Goal: Register for event/course: Sign up to attend an event or enroll in a course

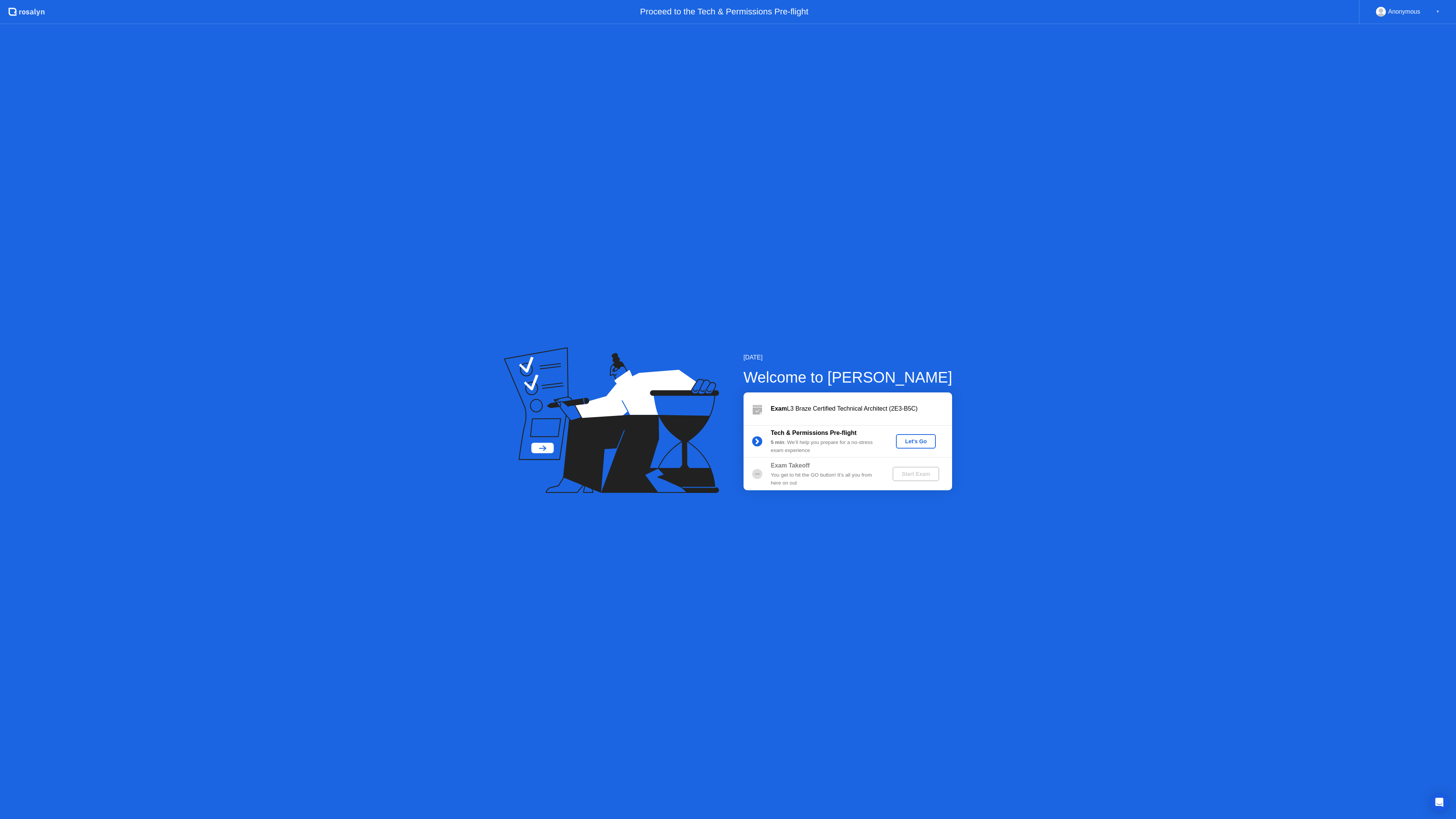
click at [1232, 249] on div "[DATE] Welcome to [PERSON_NAME] Exam L3 Braze Certified Technical Architect (2E…" at bounding box center [728, 422] width 1456 height 795
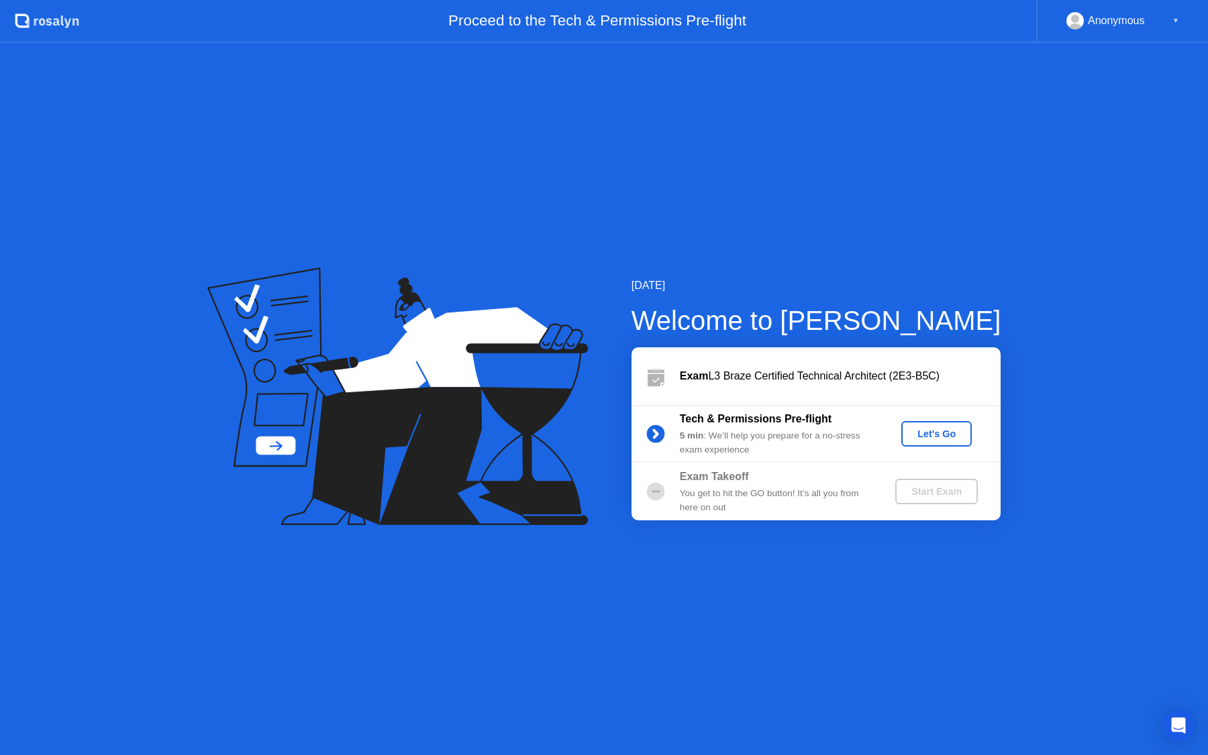
click at [941, 442] on button "Let's Go" at bounding box center [936, 433] width 70 height 25
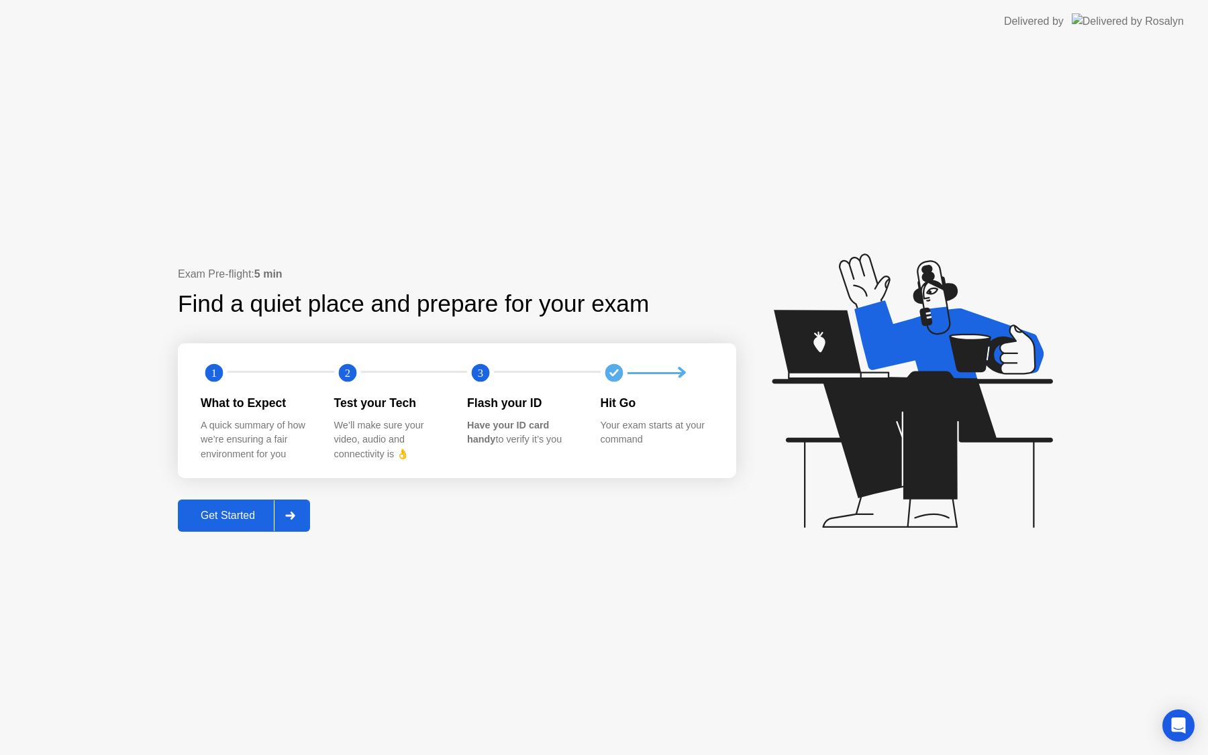
click at [528, 658] on div "Exam Pre-flight: 5 min Find a quiet place and prepare for your exam 1 2 3 What …" at bounding box center [604, 399] width 1208 height 712
click at [217, 511] on div "Get Started" at bounding box center [228, 516] width 92 height 12
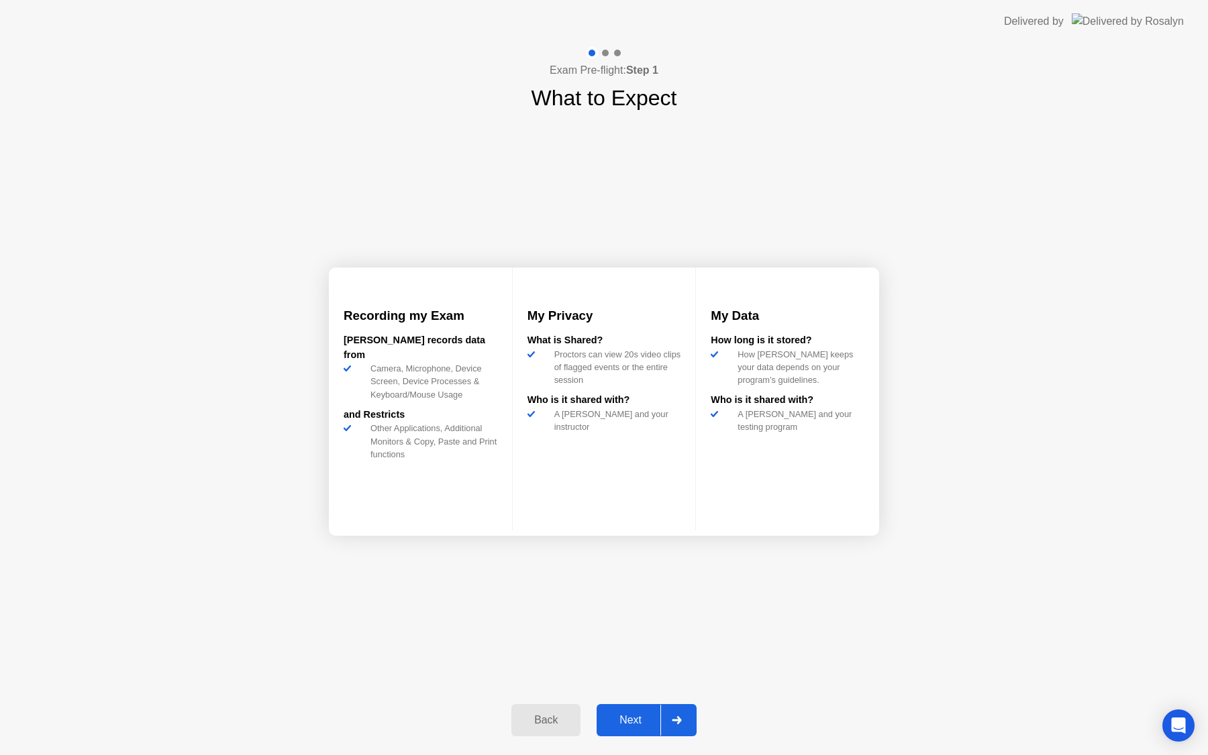
click at [661, 653] on div "Recording my Exam [PERSON_NAME] records data from Camera, Microphone, Device Sc…" at bounding box center [604, 402] width 550 height 576
click at [633, 720] on div "Next" at bounding box center [630, 720] width 60 height 12
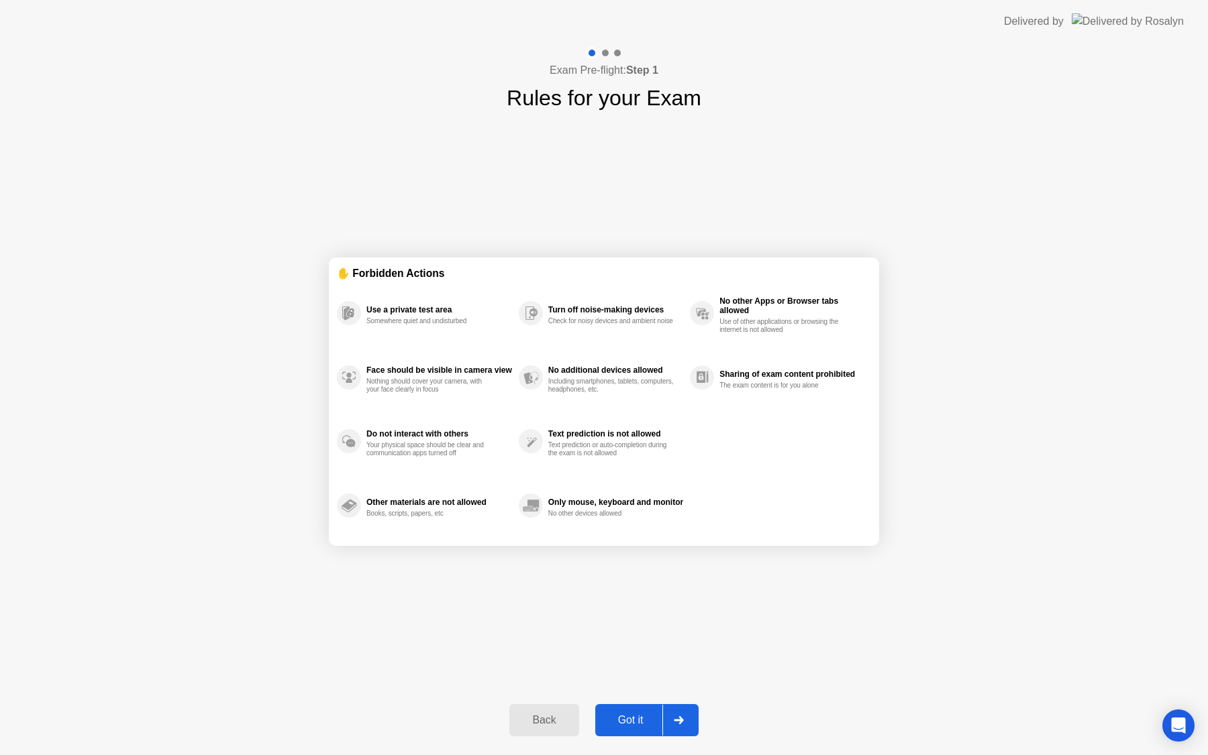
click at [621, 718] on div "Got it" at bounding box center [630, 720] width 63 height 12
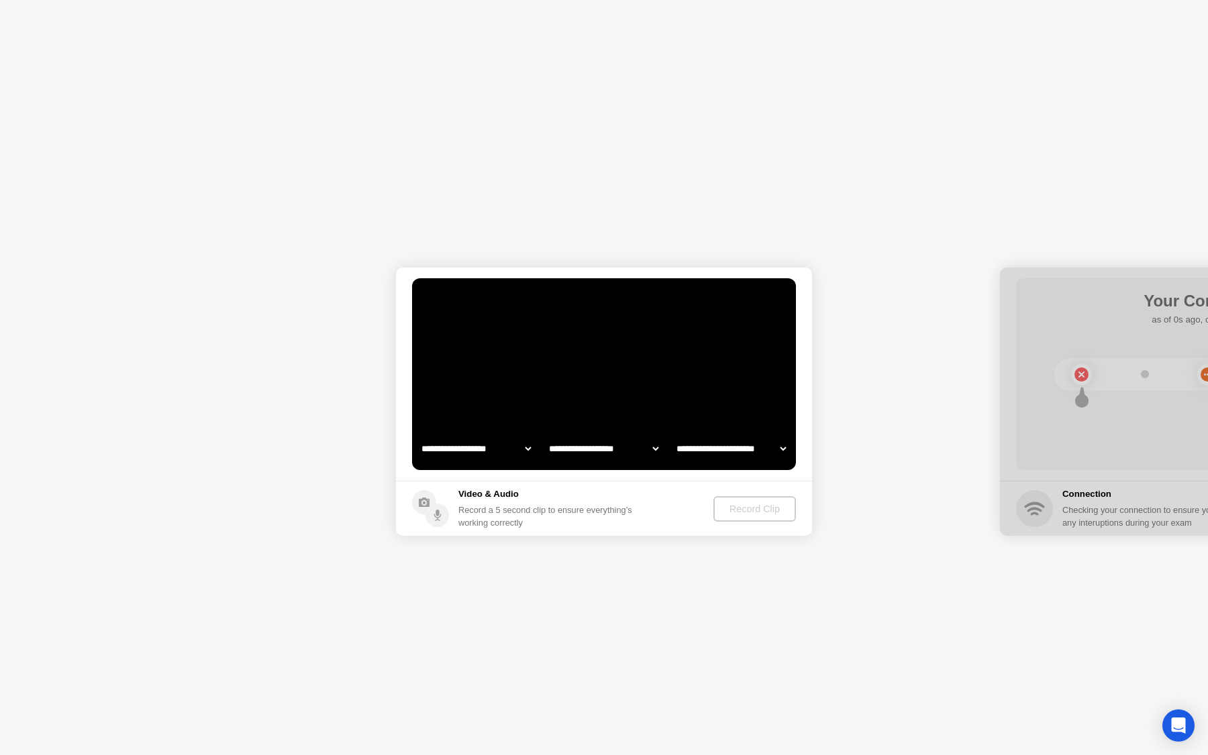
select select "**********"
select select "*******"
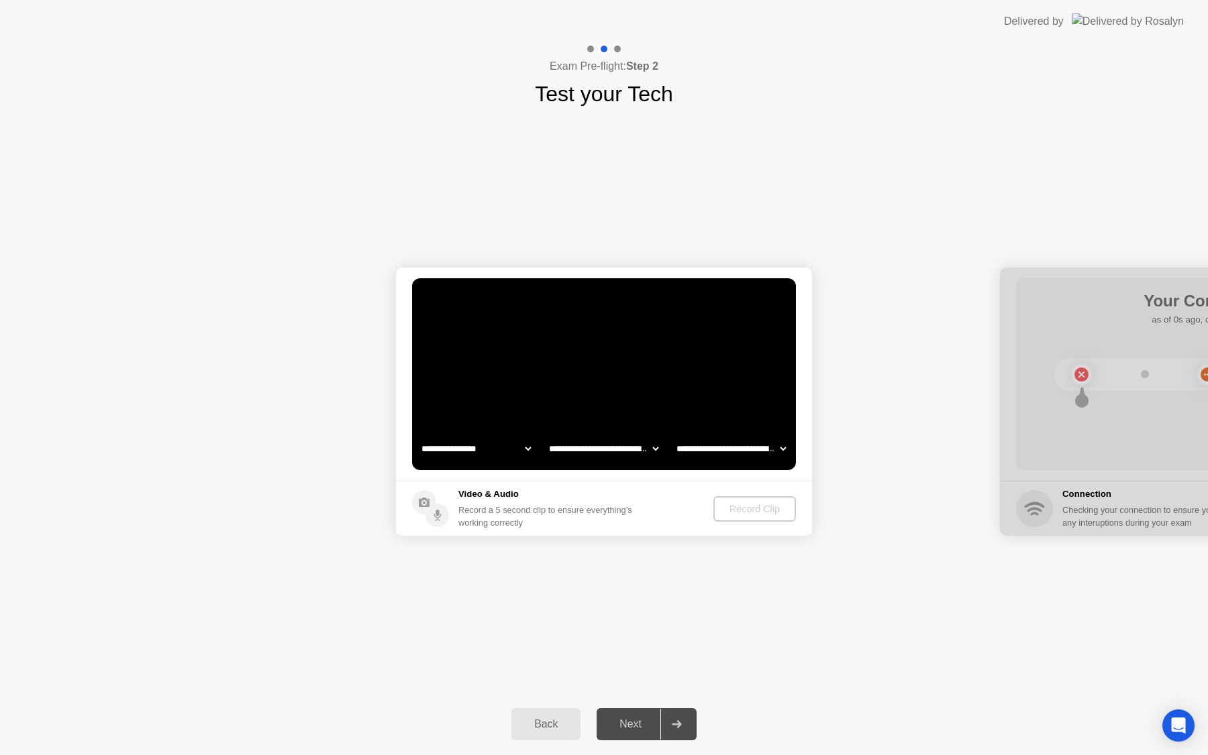
click at [713, 651] on div "**********" at bounding box center [604, 402] width 1208 height 584
select select "**********"
click at [763, 515] on div "Record Clip" at bounding box center [755, 509] width 72 height 11
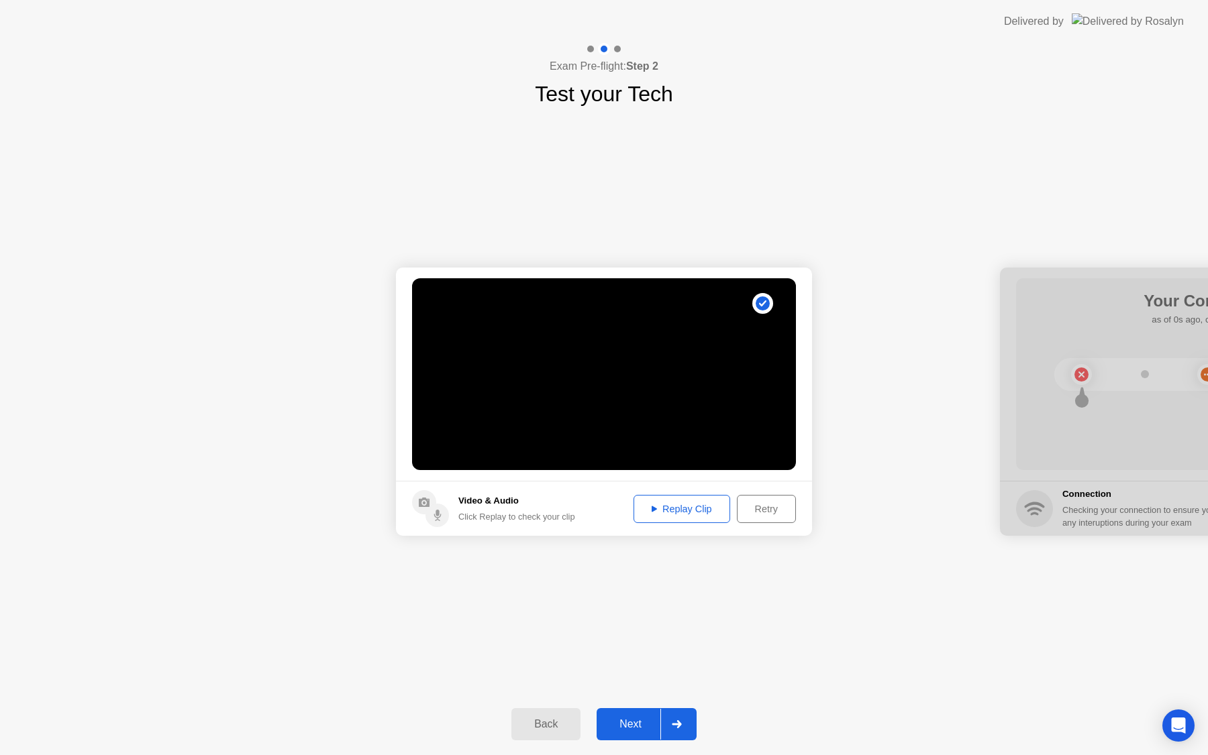
click at [635, 724] on div "Next" at bounding box center [630, 724] width 60 height 12
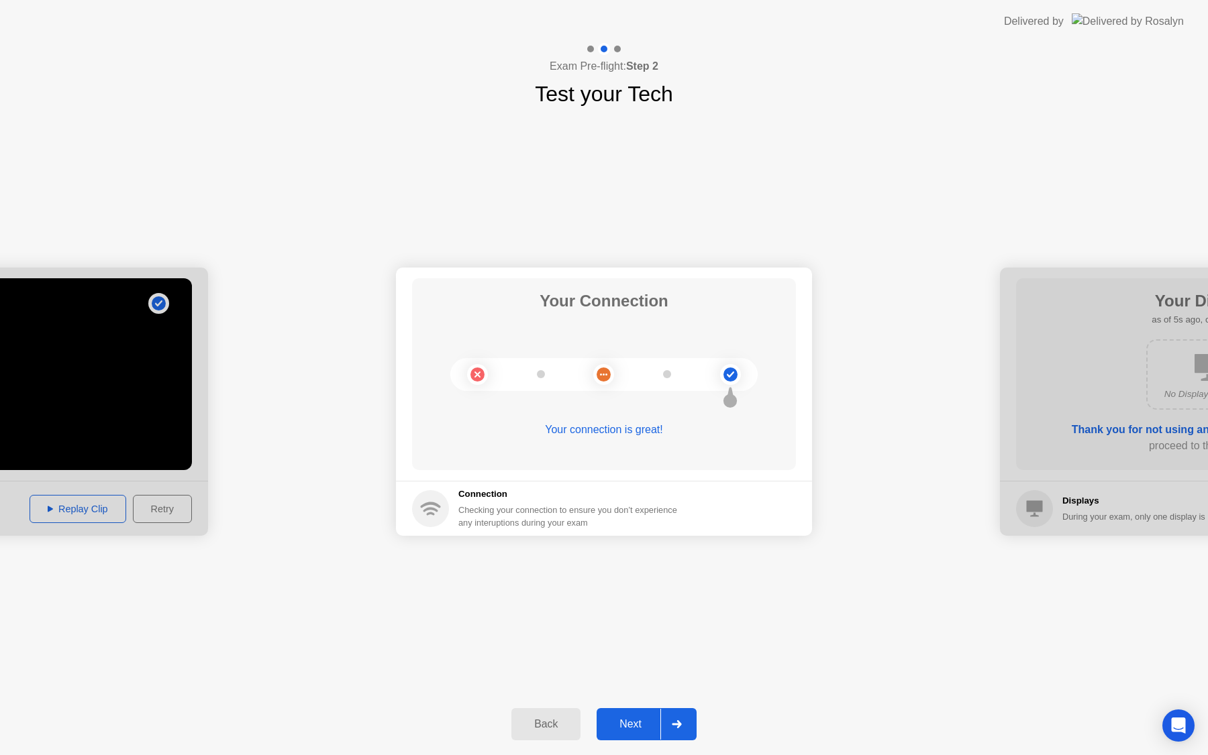
click at [640, 734] on button "Next" at bounding box center [646, 724] width 100 height 32
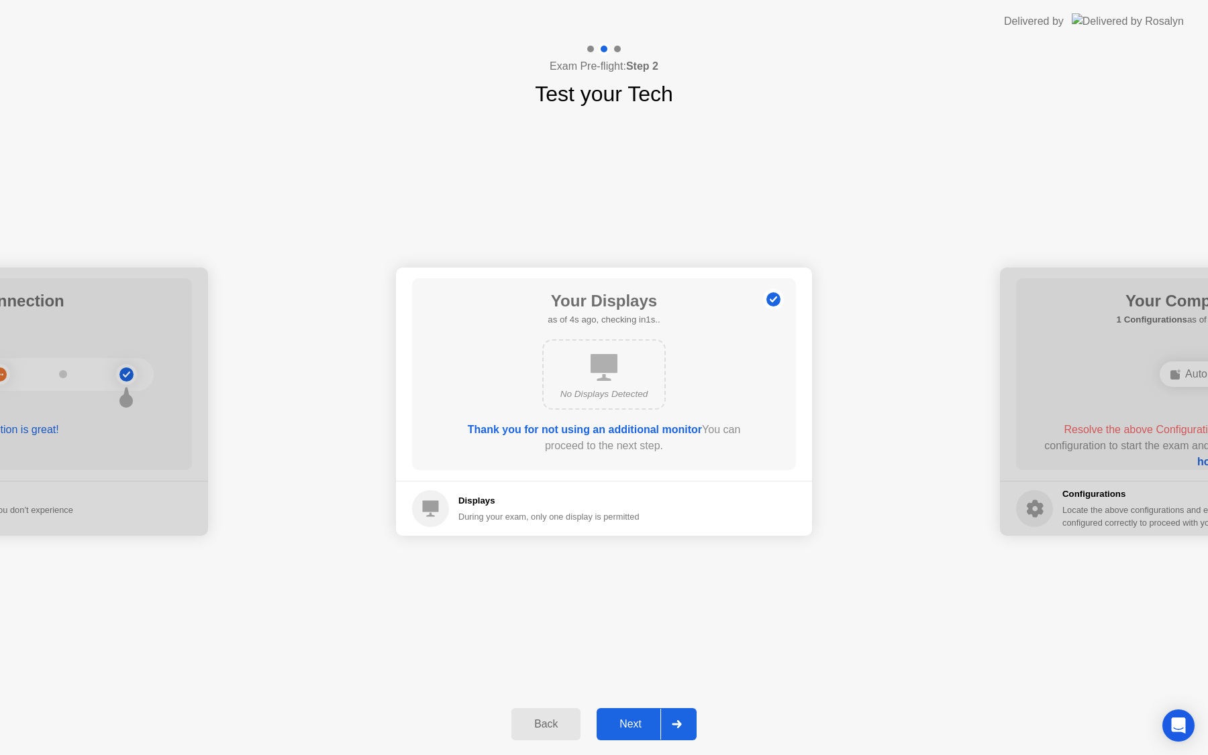
click at [628, 708] on div "Back Next" at bounding box center [604, 725] width 1208 height 62
click at [639, 729] on div "Next" at bounding box center [630, 724] width 60 height 12
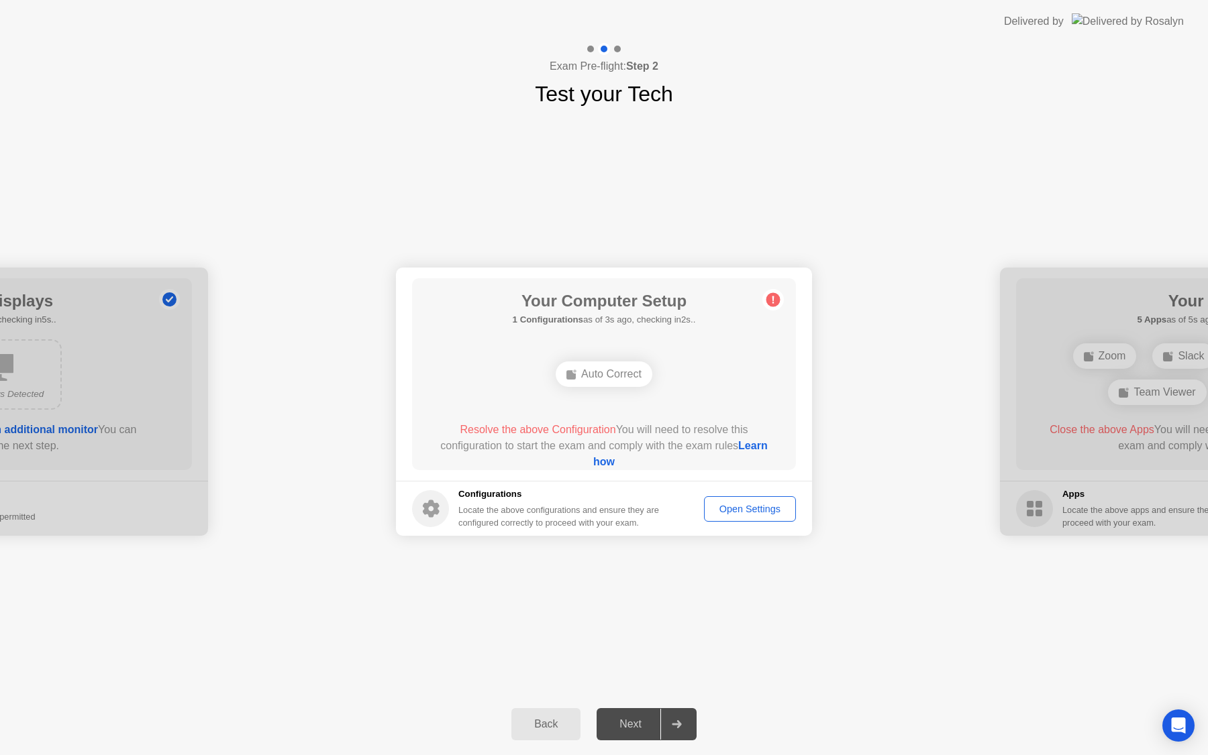
click at [623, 377] on div "Auto Correct" at bounding box center [603, 374] width 97 height 25
click at [582, 372] on div "Auto Correct" at bounding box center [603, 374] width 97 height 25
click at [567, 378] on rect at bounding box center [570, 374] width 9 height 9
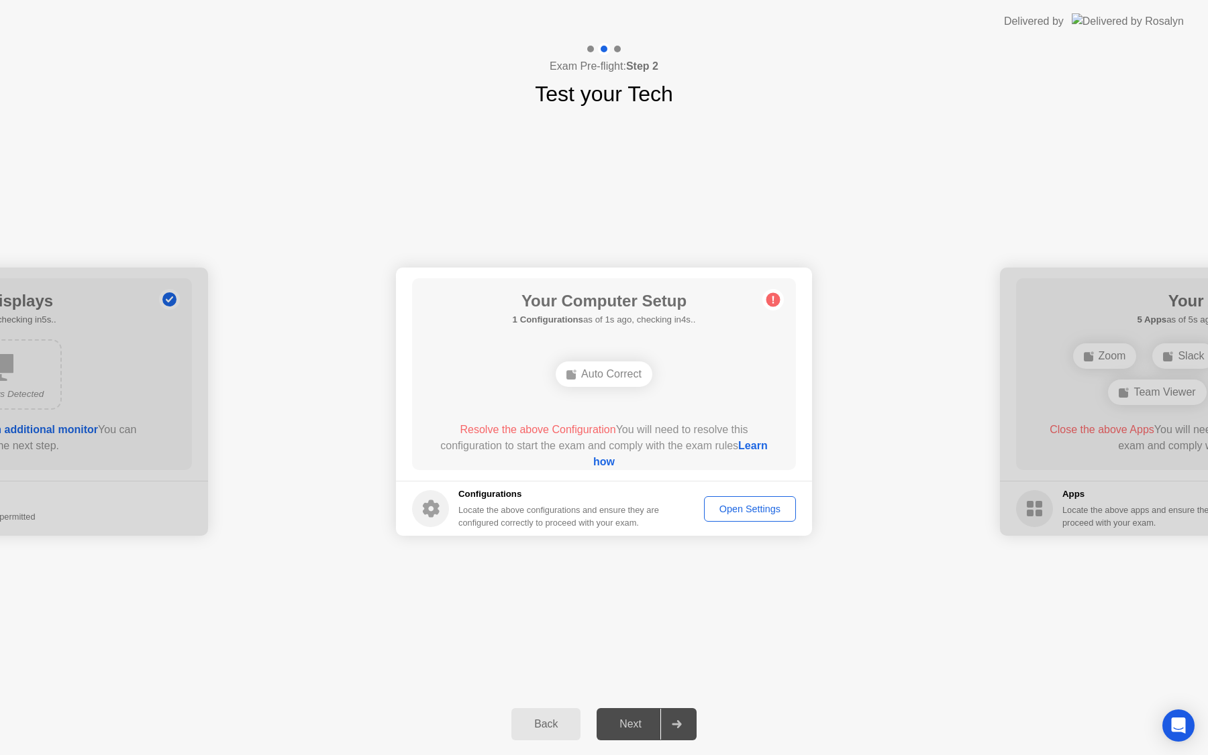
click at [567, 378] on rect at bounding box center [570, 374] width 9 height 9
click at [596, 465] on link "Learn how" at bounding box center [680, 454] width 174 height 28
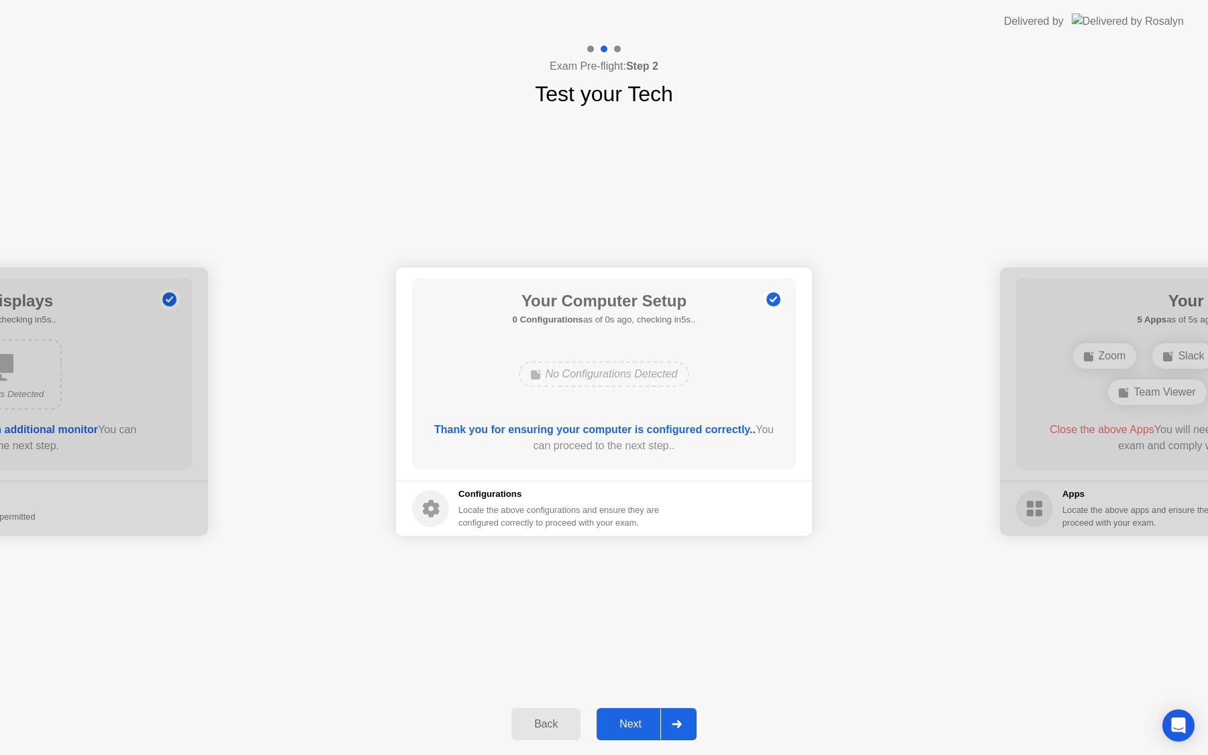
click at [751, 390] on div "No Configurations Detected" at bounding box center [603, 374] width 307 height 36
click at [637, 722] on div "Next" at bounding box center [630, 724] width 60 height 12
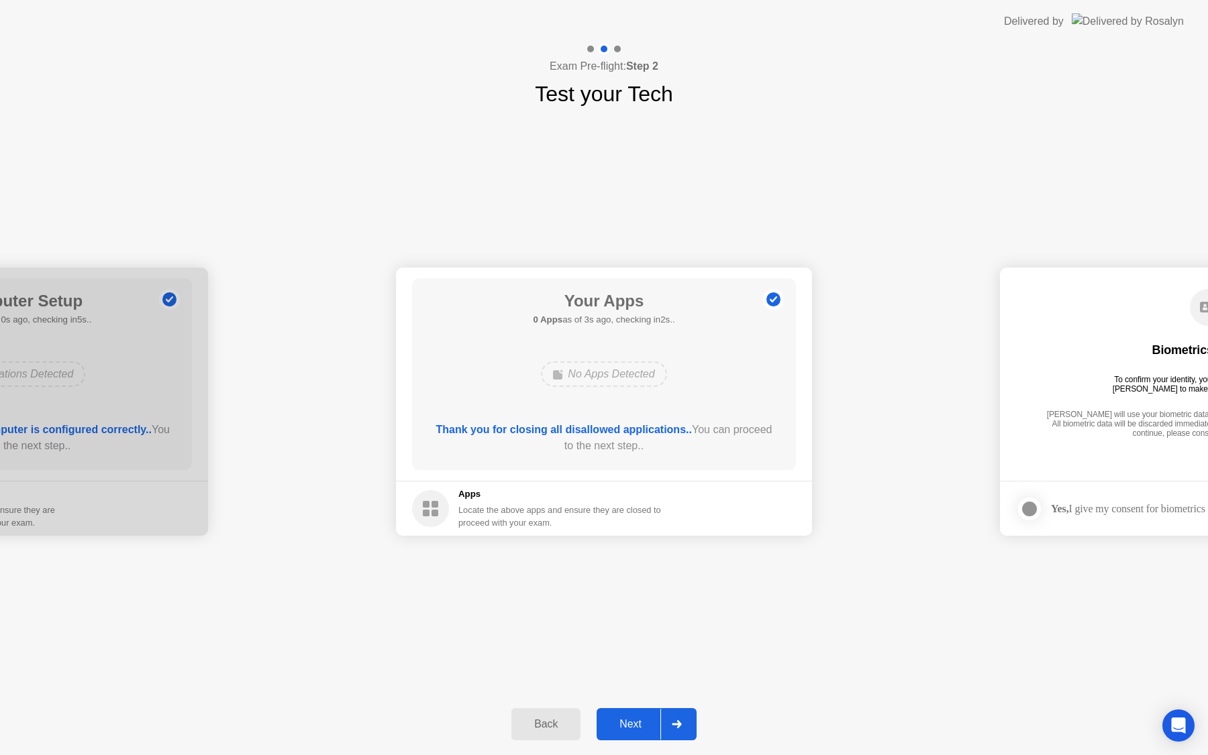
click at [614, 725] on div "Next" at bounding box center [630, 724] width 60 height 12
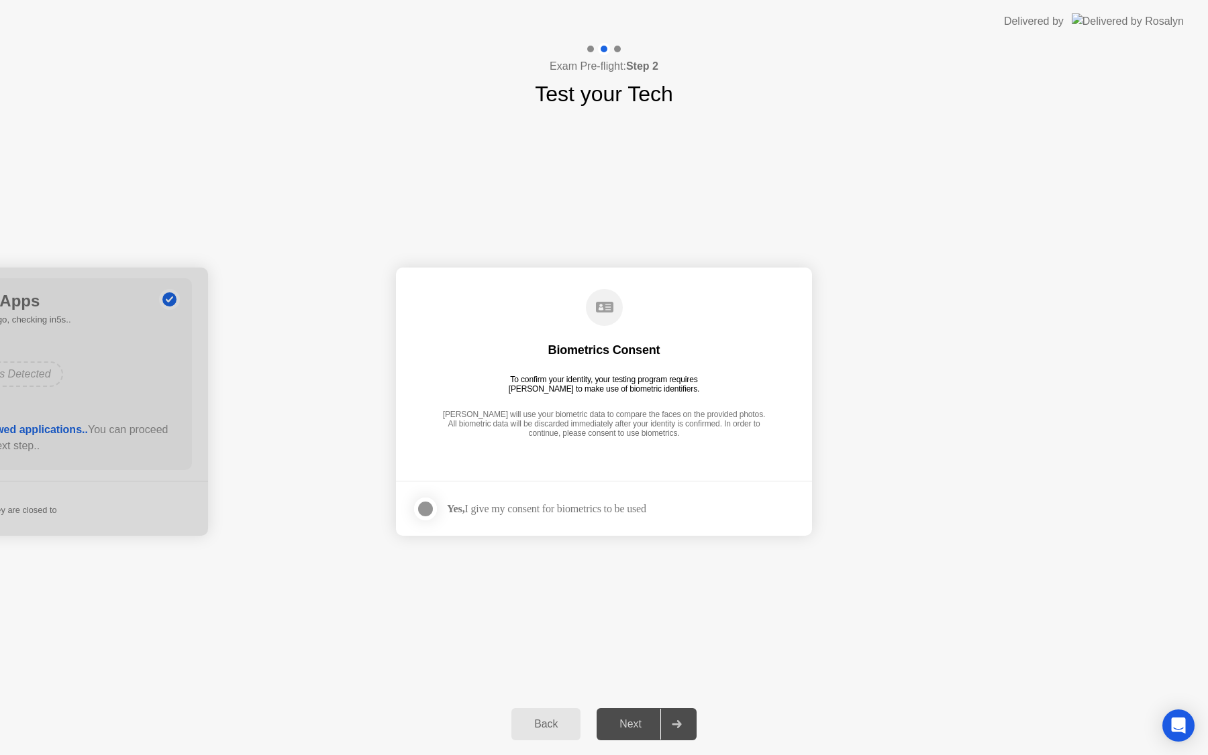
click at [542, 515] on div "Yes, I give my consent for biometrics to be used" at bounding box center [529, 509] width 234 height 27
click at [425, 510] on div at bounding box center [425, 509] width 16 height 16
click at [641, 727] on div "Next" at bounding box center [630, 724] width 60 height 12
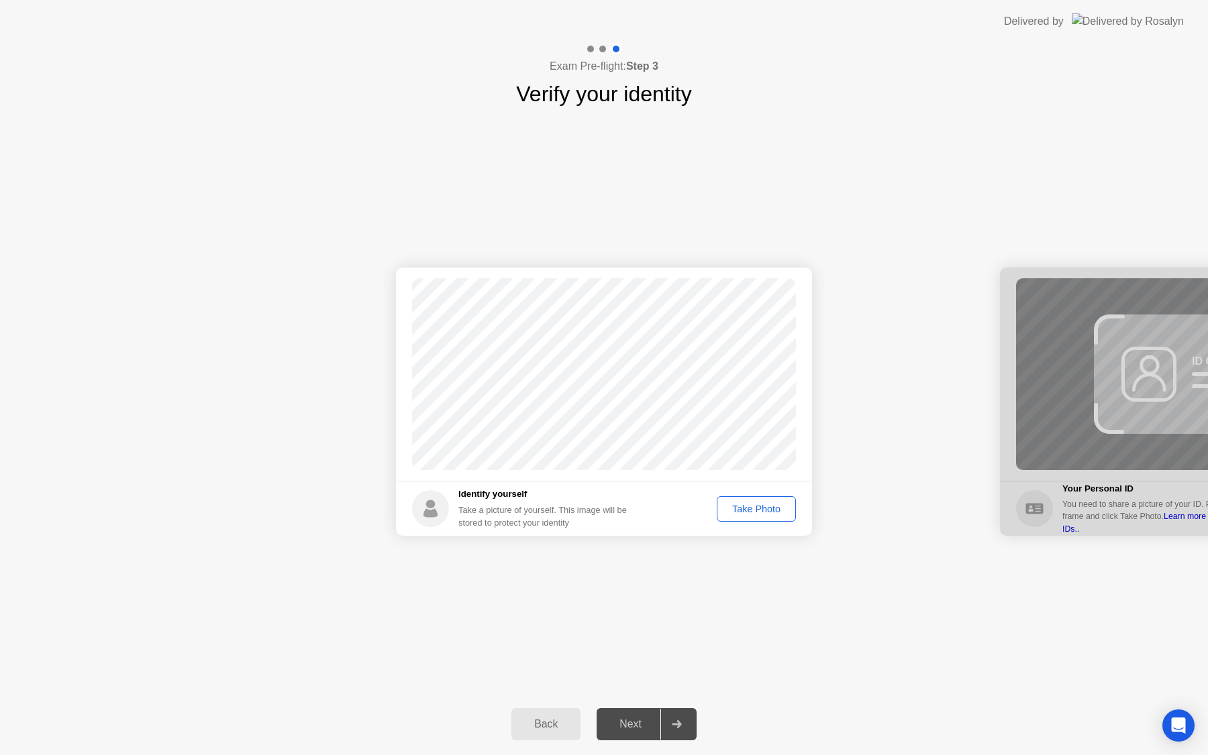
click at [774, 515] on div "Take Photo" at bounding box center [756, 509] width 70 height 11
click at [778, 511] on div "Retake" at bounding box center [765, 509] width 52 height 11
click at [778, 511] on div "Take Photo" at bounding box center [756, 509] width 70 height 11
click at [641, 727] on div "Next" at bounding box center [630, 724] width 60 height 12
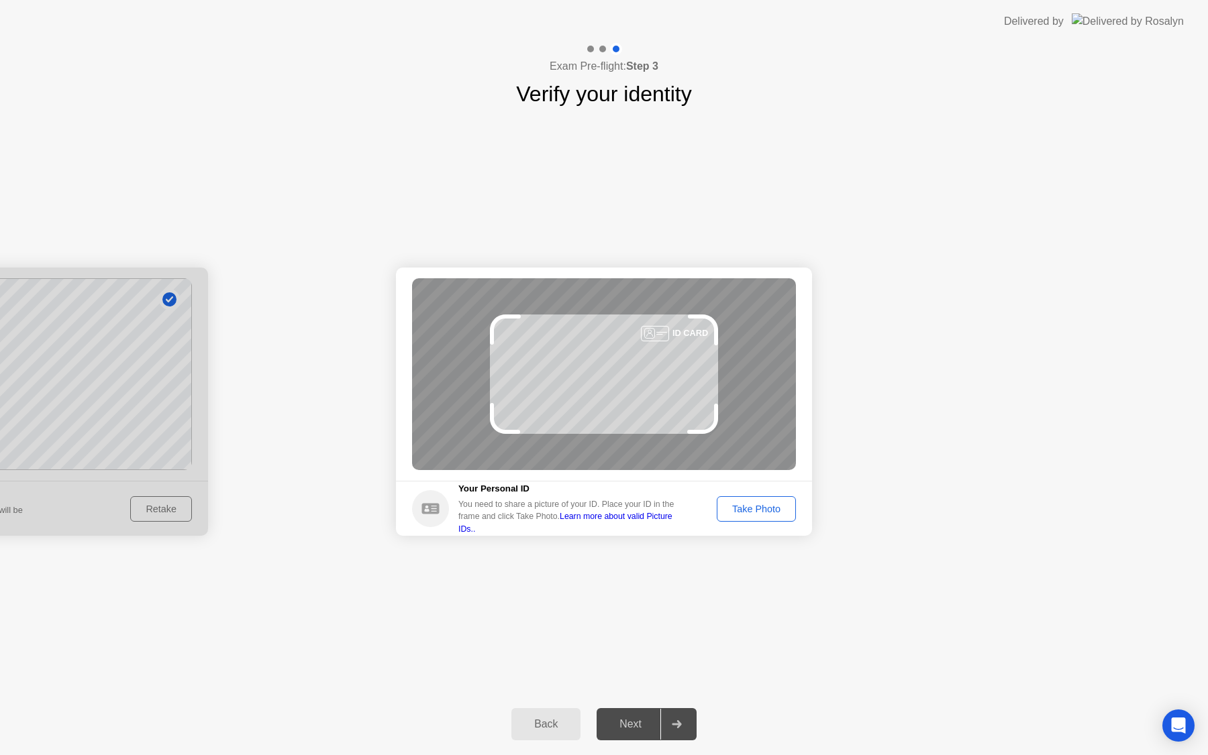
click at [765, 509] on div "Take Photo" at bounding box center [756, 509] width 70 height 11
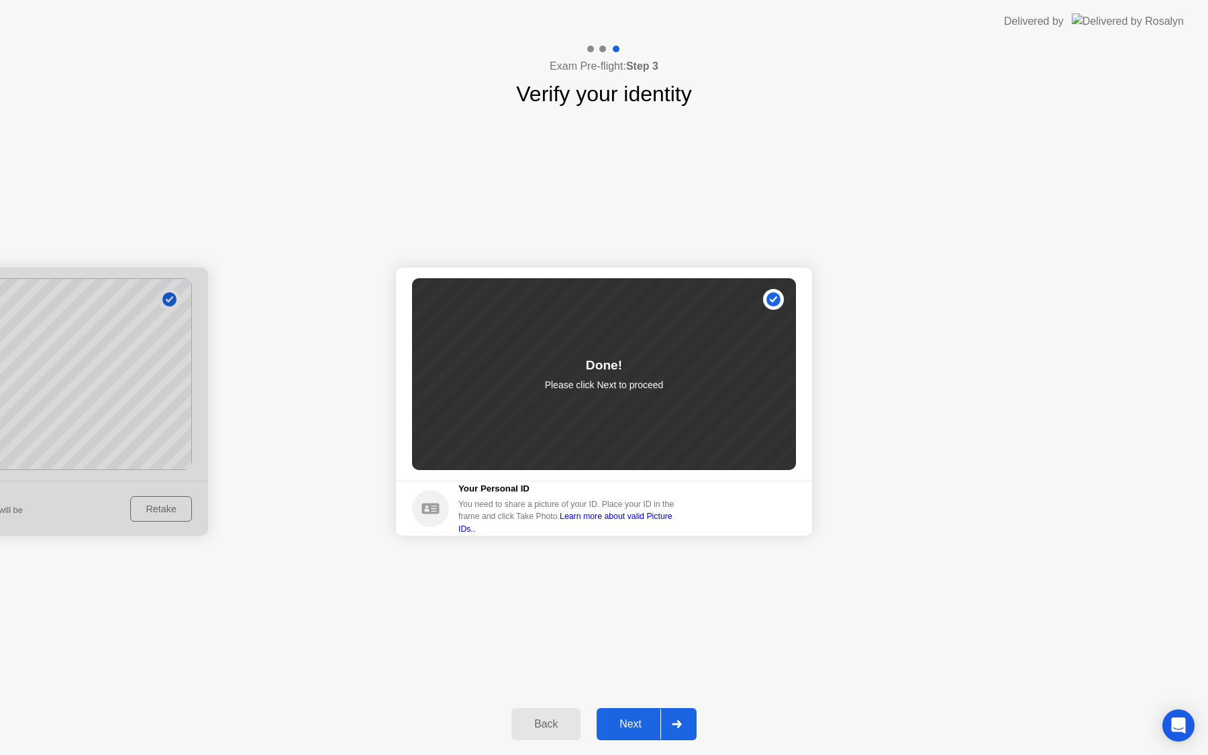
click at [645, 731] on div "Next" at bounding box center [630, 724] width 60 height 12
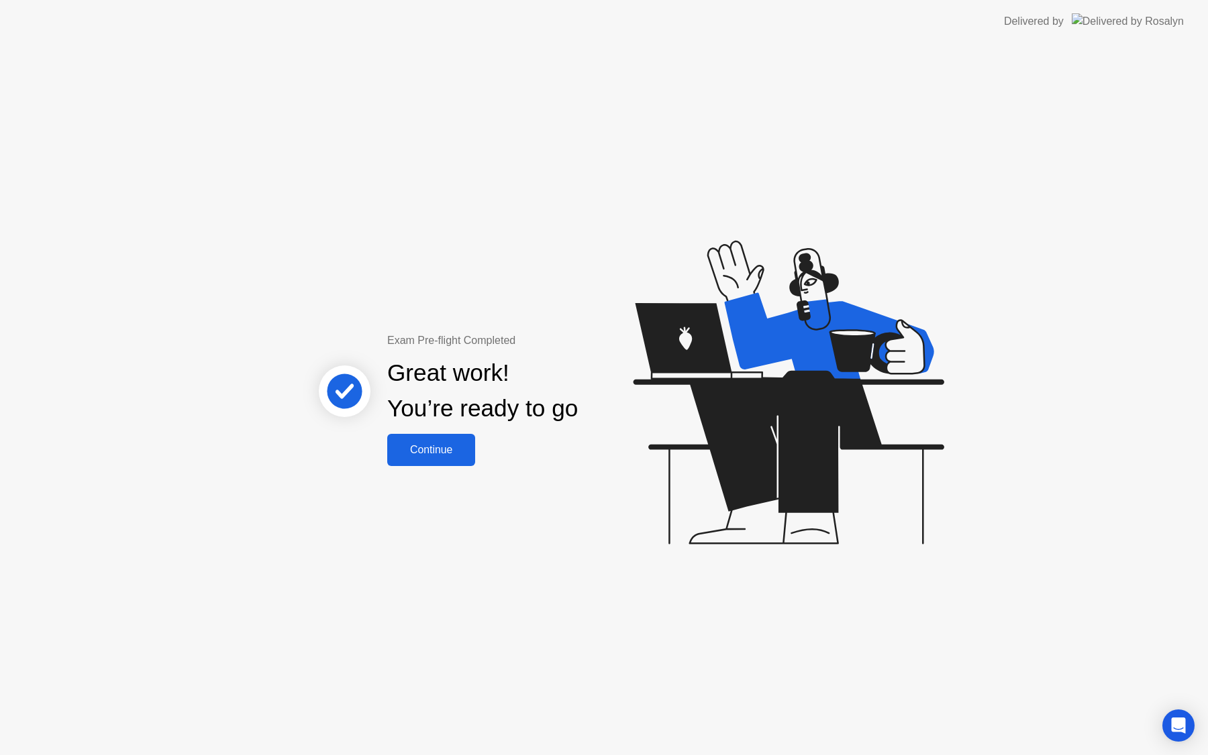
click at [447, 447] on div "Continue" at bounding box center [431, 450] width 80 height 12
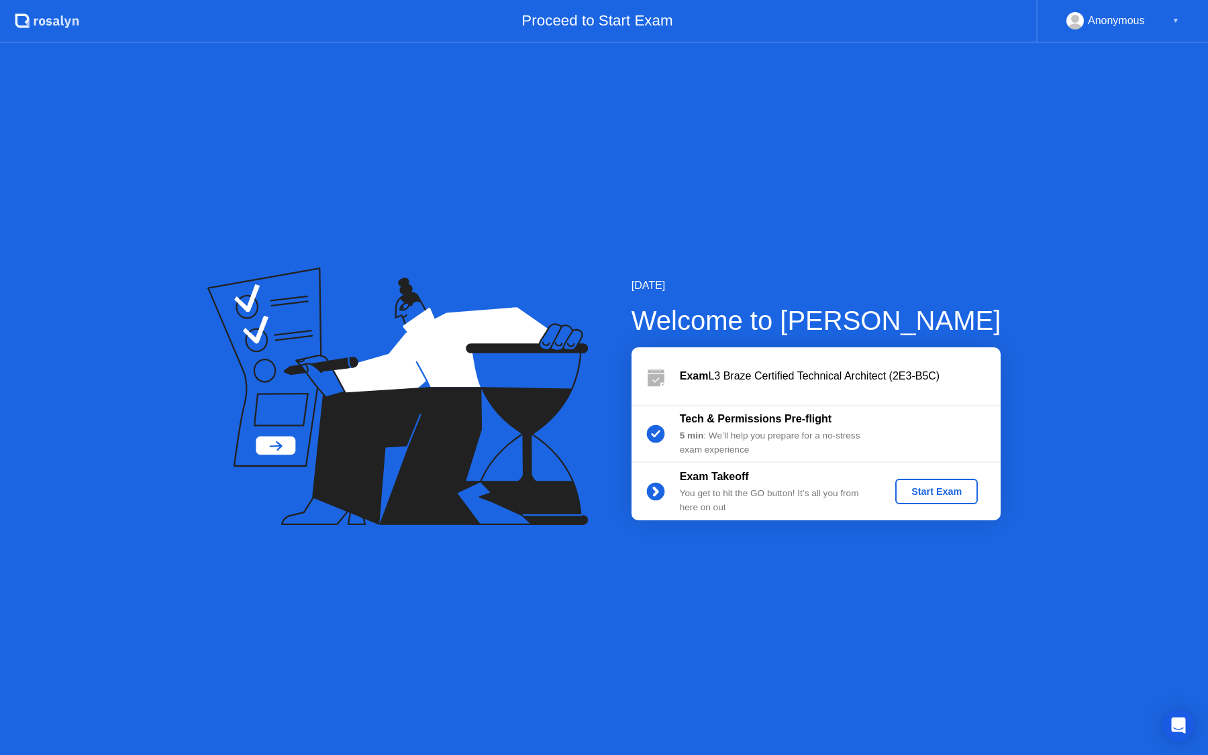
click at [913, 488] on div "Start Exam" at bounding box center [936, 491] width 72 height 11
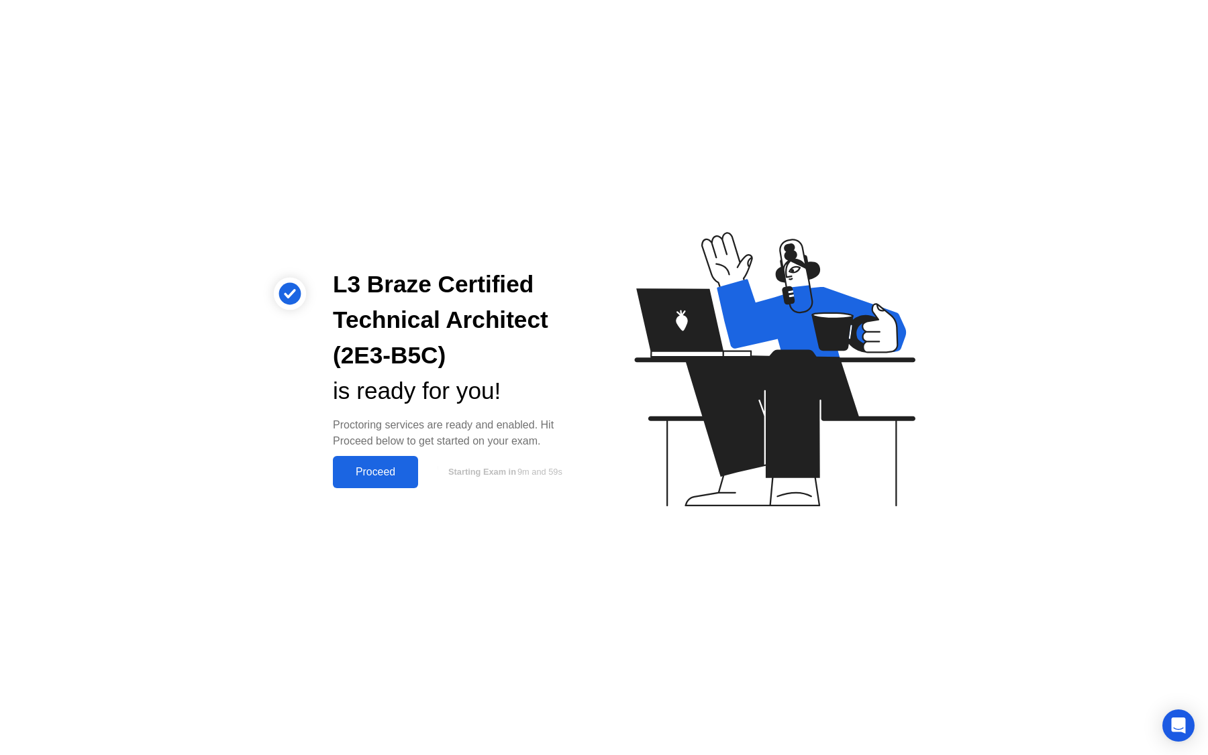
click at [386, 478] on div "Proceed" at bounding box center [375, 472] width 77 height 12
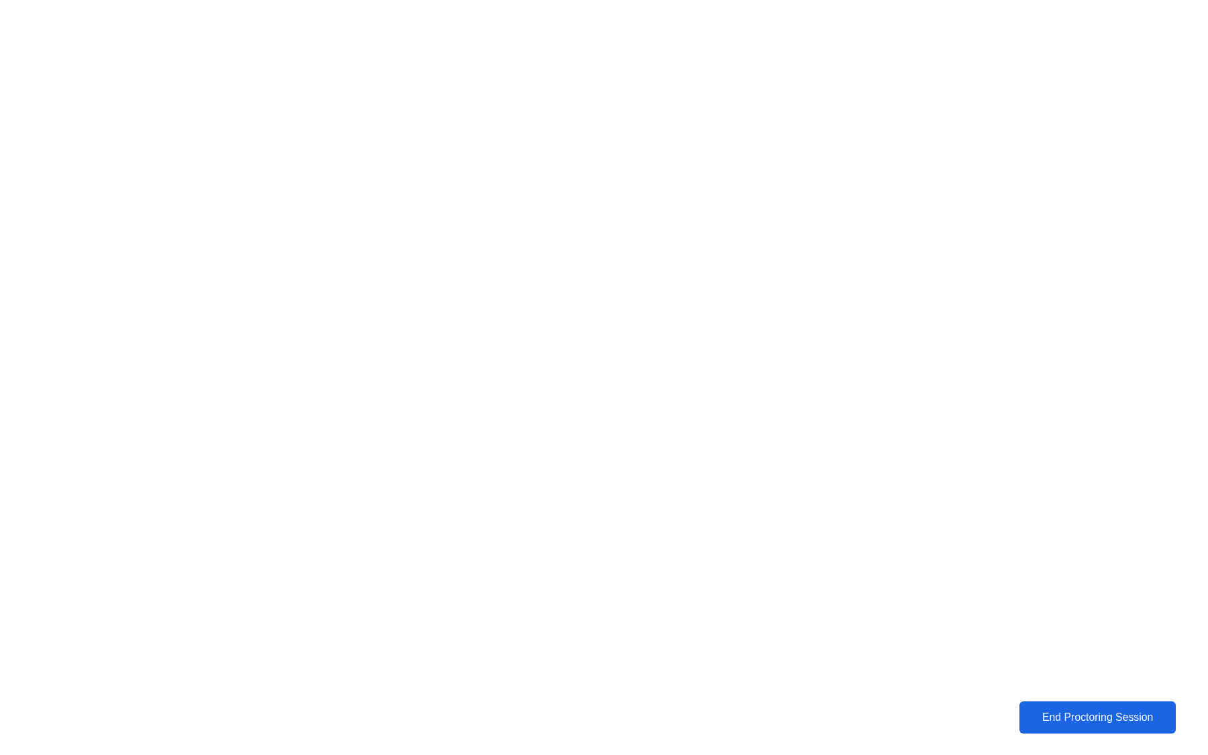
click at [1097, 713] on div "End Proctoring Session" at bounding box center [1097, 718] width 150 height 12
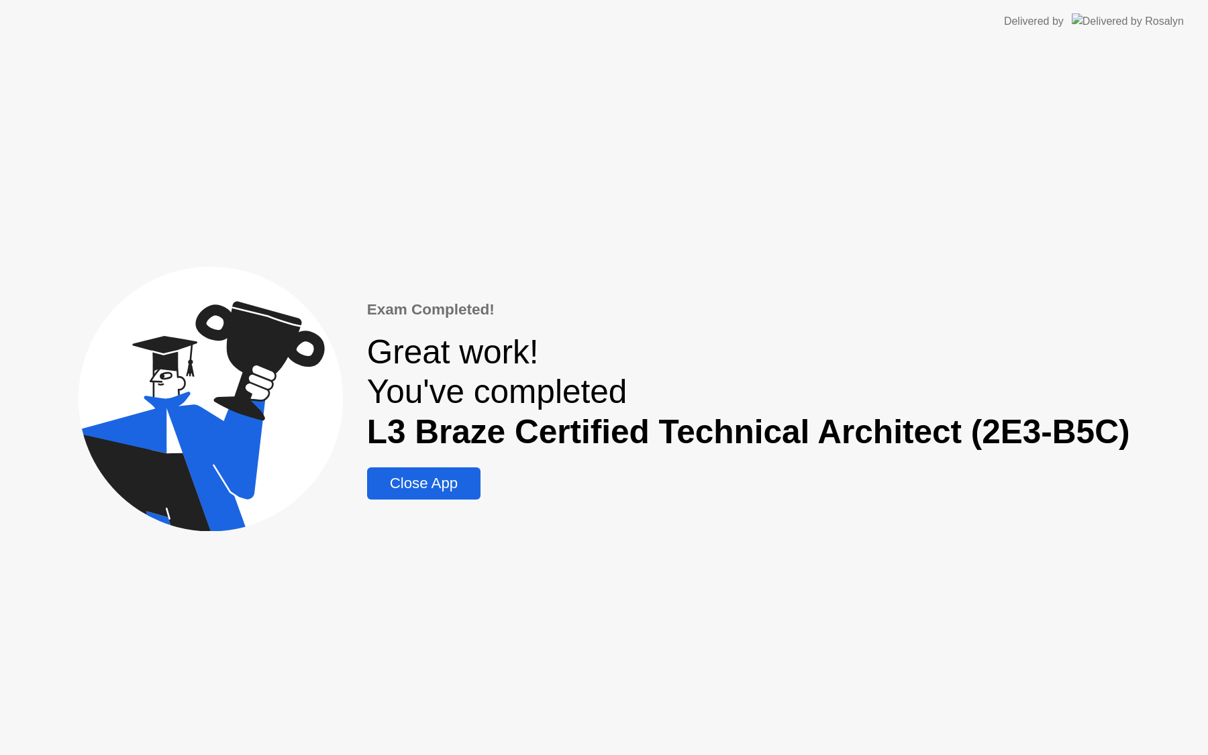
click at [451, 488] on div "Close App" at bounding box center [424, 483] width 106 height 17
